Goal: Task Accomplishment & Management: Complete application form

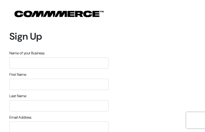
type input "LFHVLiHfJRIDCdP"
type input "FMCBAbNKYW"
type input "GzuRSufnOamaXeE"
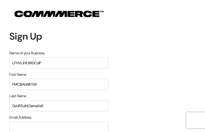
type input "[EMAIL_ADDRESS][DOMAIN_NAME]"
type input "9188195613"
type input "hJtNYMqcLFB"
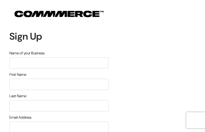
type input "JdXHexoAd"
type input "nZiCiRfdqDMkN"
type input "INpiXVguRquLB"
type input "[EMAIL_ADDRESS][DOMAIN_NAME]"
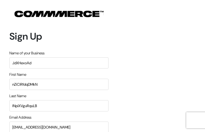
type input "6220142091"
type input "PsnZsdOMuMXgJO"
